Goal: Task Accomplishment & Management: Manage account settings

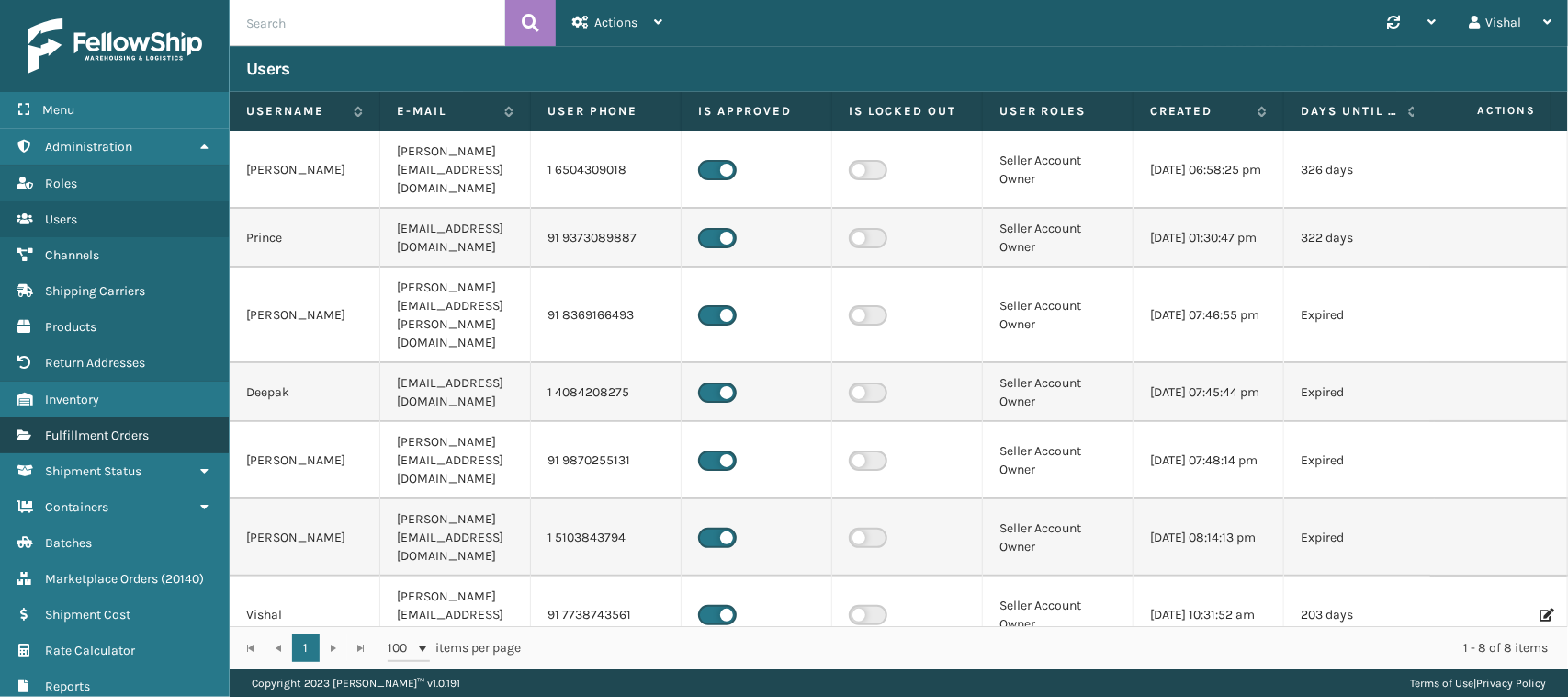
click at [102, 441] on link "Fulfillment Orders" at bounding box center [114, 435] width 229 height 36
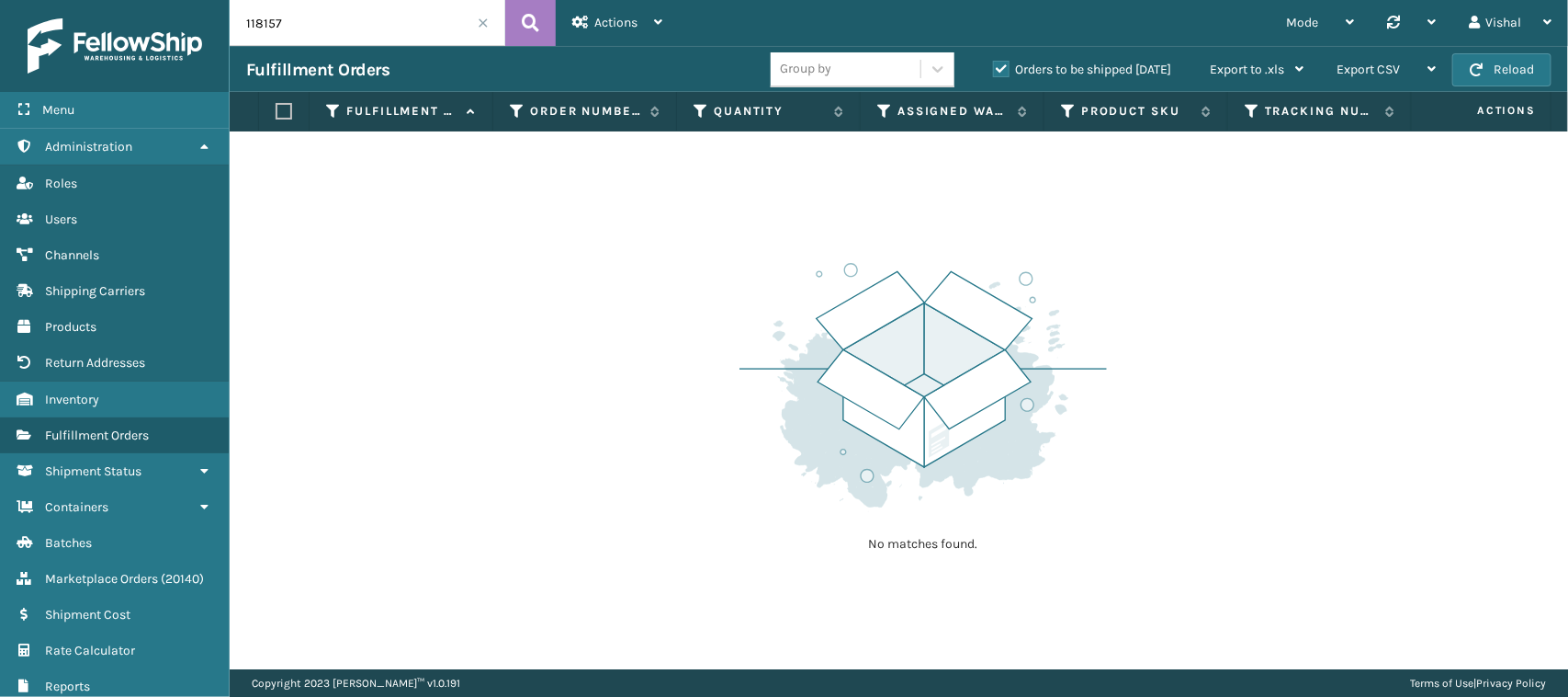
click at [323, 16] on input "118157" at bounding box center [368, 23] width 276 height 46
paste input "206"
type input "118206"
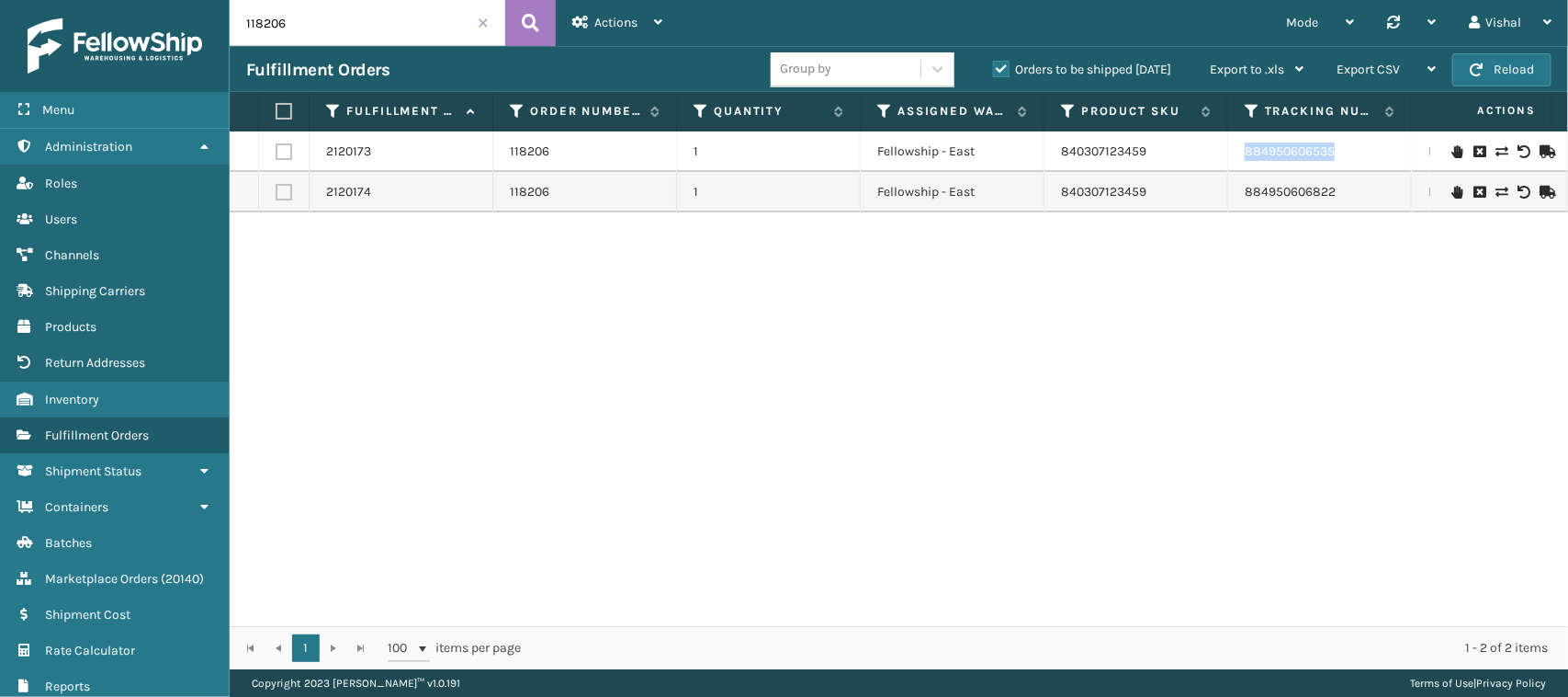
drag, startPoint x: 1233, startPoint y: 148, endPoint x: 1358, endPoint y: 144, distance: 125.1
click at [1358, 144] on td "884950606535" at bounding box center [1320, 152] width 184 height 40
copy link "884950606535"
drag, startPoint x: 1238, startPoint y: 208, endPoint x: 1338, endPoint y: 202, distance: 100.2
click at [1338, 202] on td "884950606822" at bounding box center [1320, 192] width 184 height 40
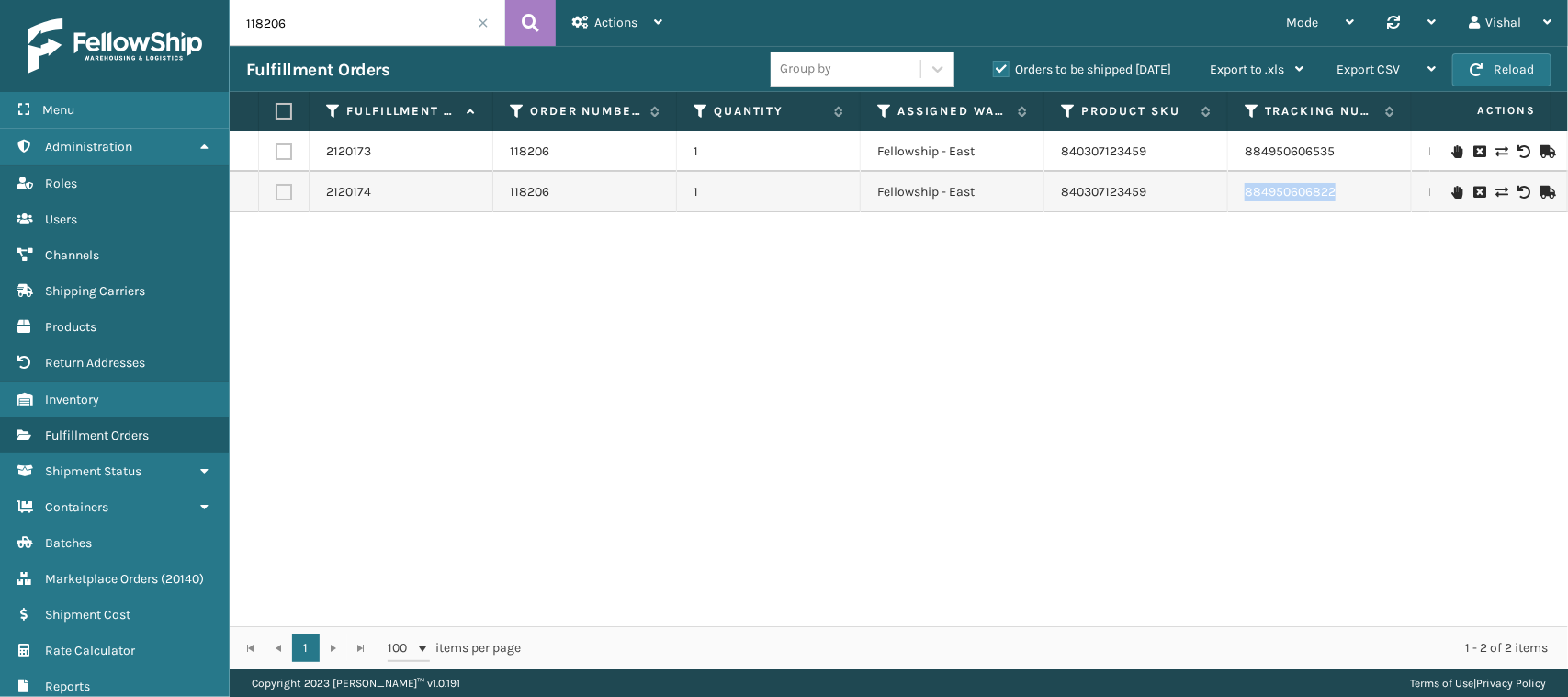
copy link "884950606822"
